Goal: Find specific page/section: Find specific page/section

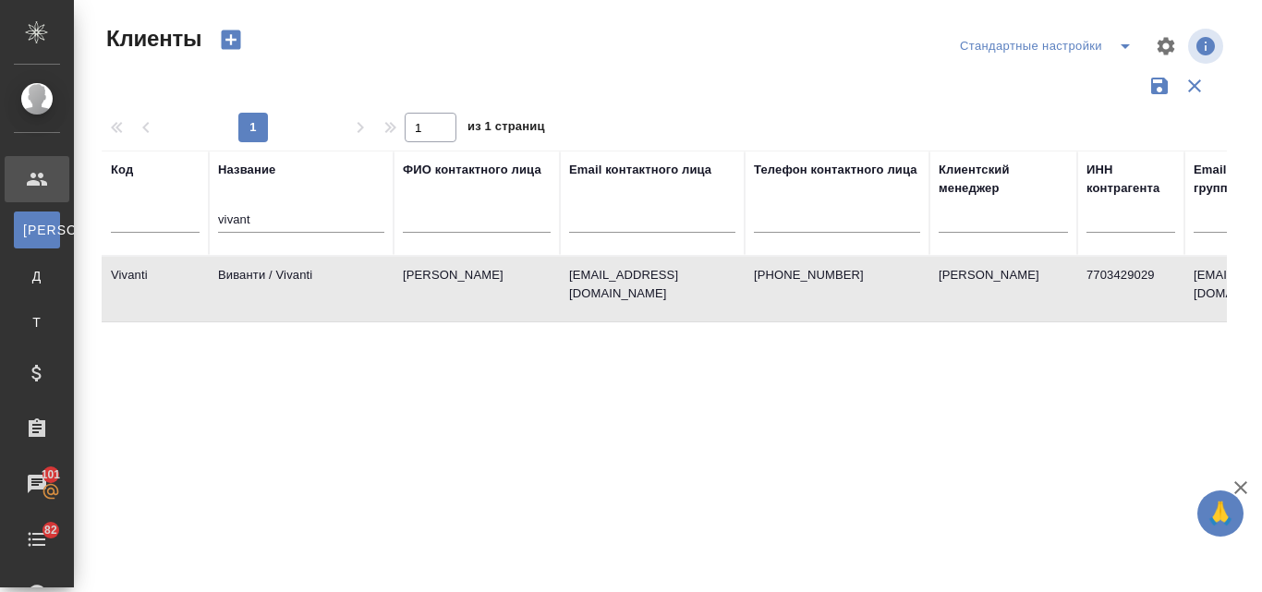
select select "RU"
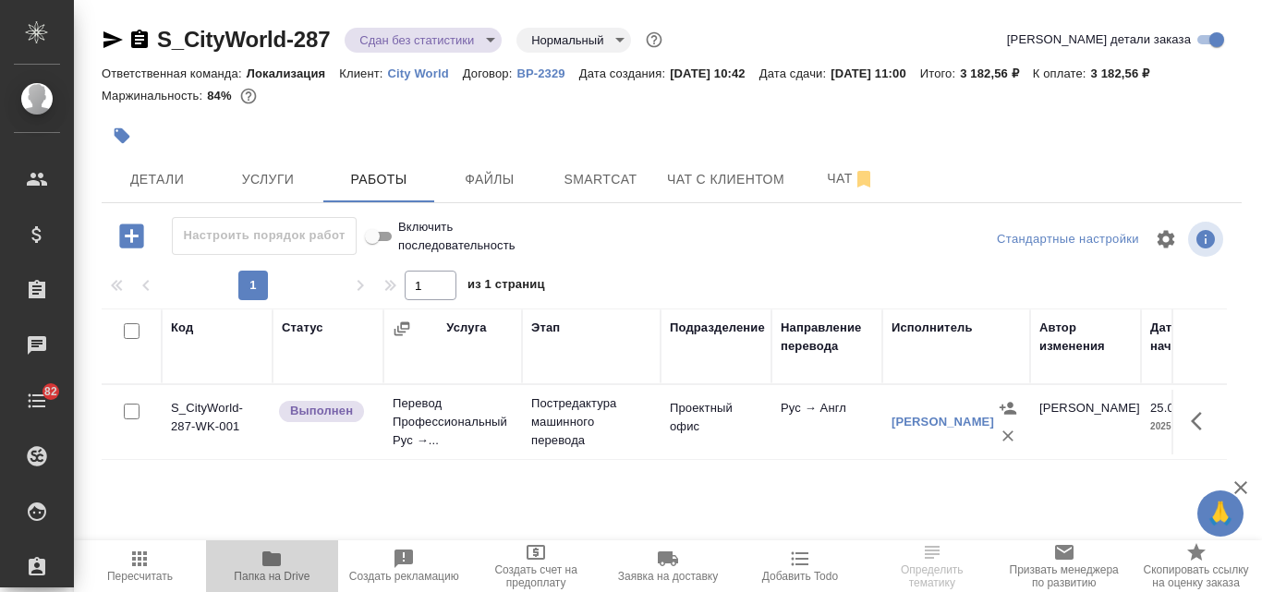
click at [288, 571] on span "Папка на Drive" at bounding box center [272, 576] width 76 height 13
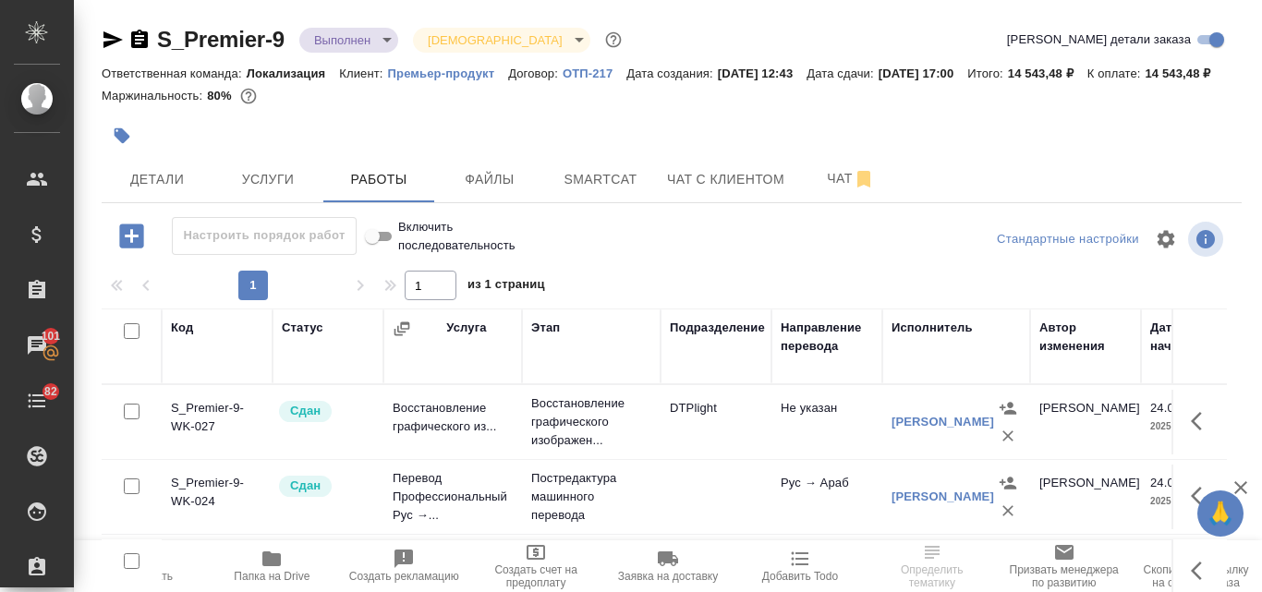
click at [254, 565] on span "Папка на Drive" at bounding box center [272, 565] width 110 height 35
